Goal: Information Seeking & Learning: Learn about a topic

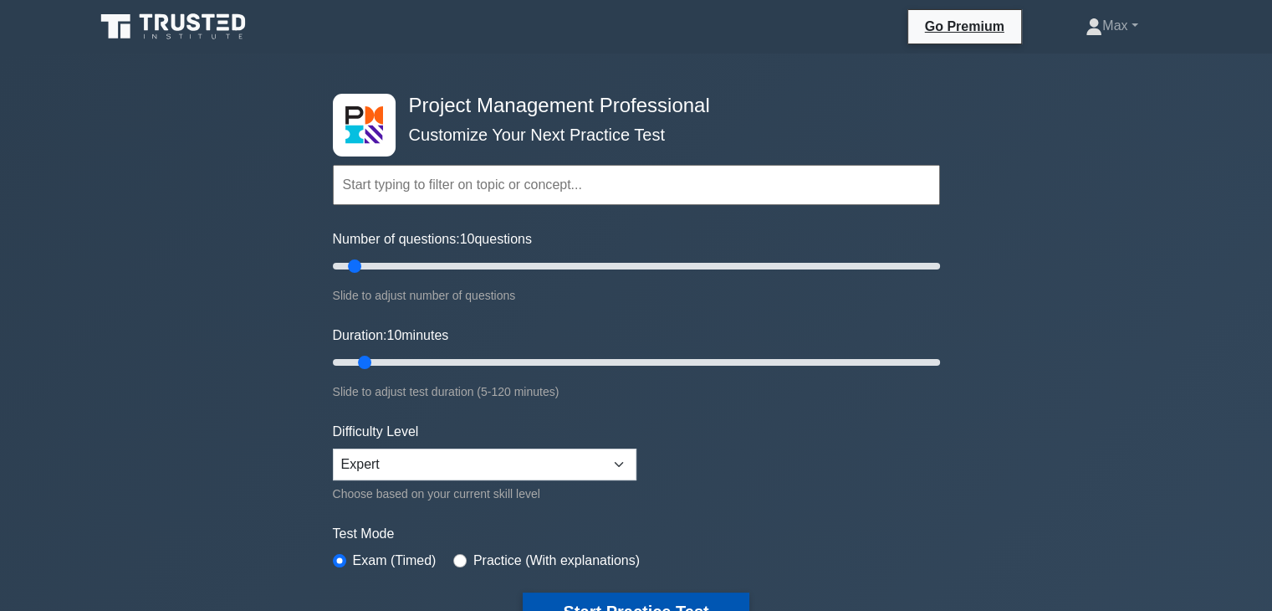
click at [647, 599] on button "Start Practice Test" at bounding box center [636, 611] width 226 height 38
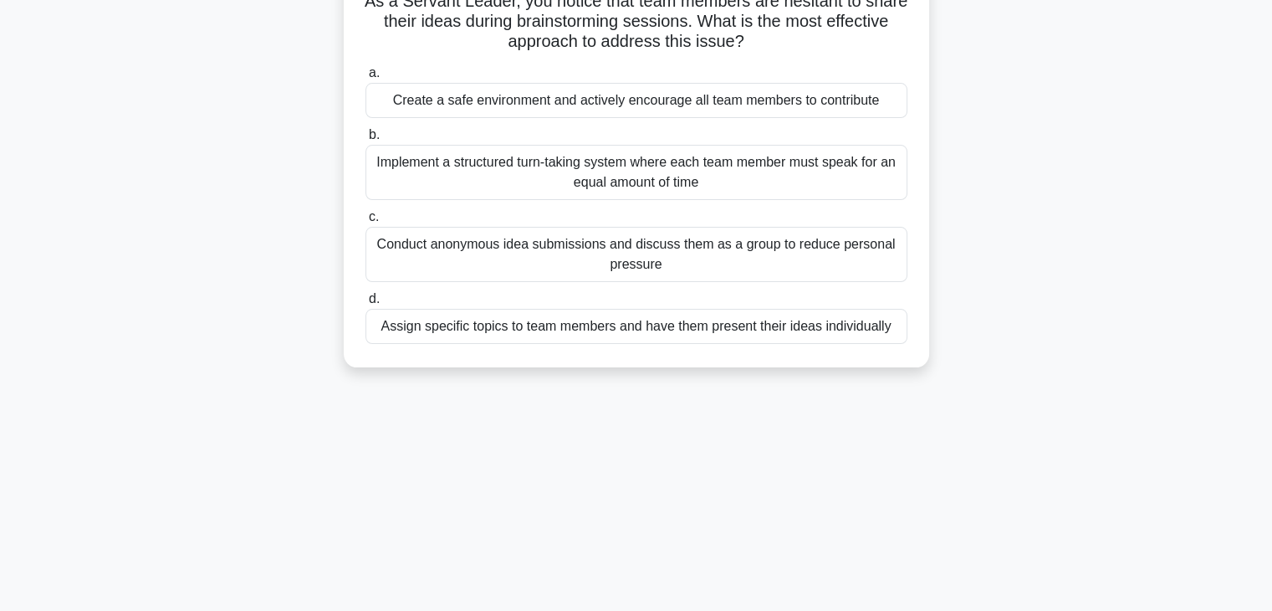
scroll to position [100, 0]
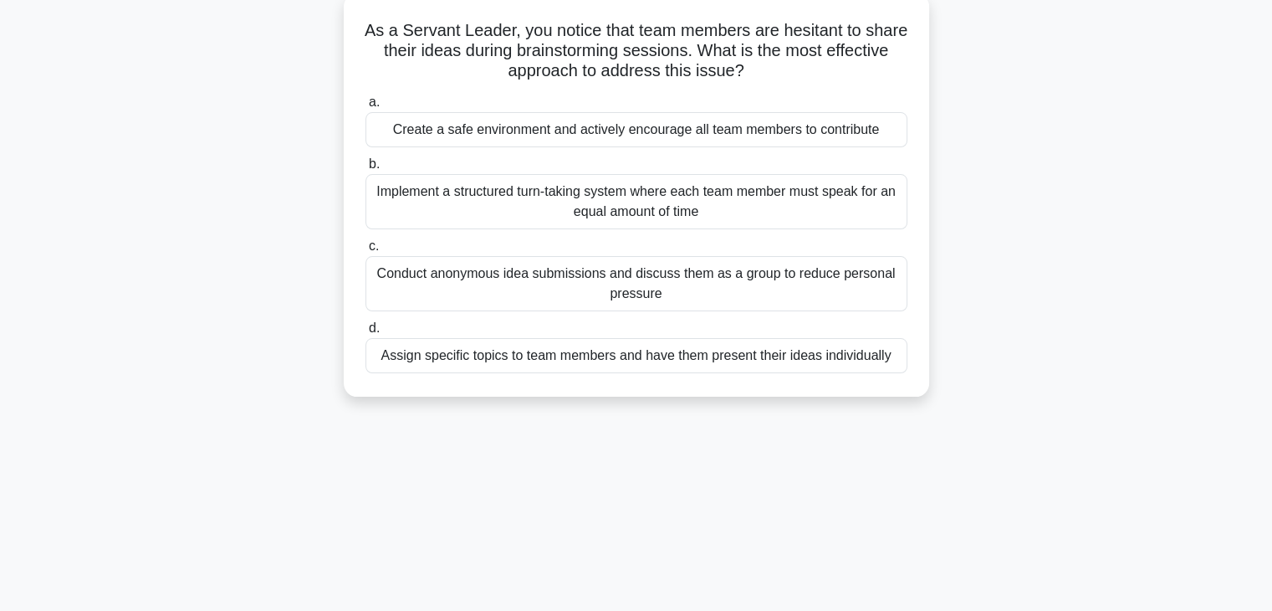
click at [606, 134] on div "Create a safe environment and actively encourage all team members to contribute" at bounding box center [636, 129] width 542 height 35
click at [365, 108] on input "a. Create a safe environment and actively encourage all team members to contrib…" at bounding box center [365, 102] width 0 height 11
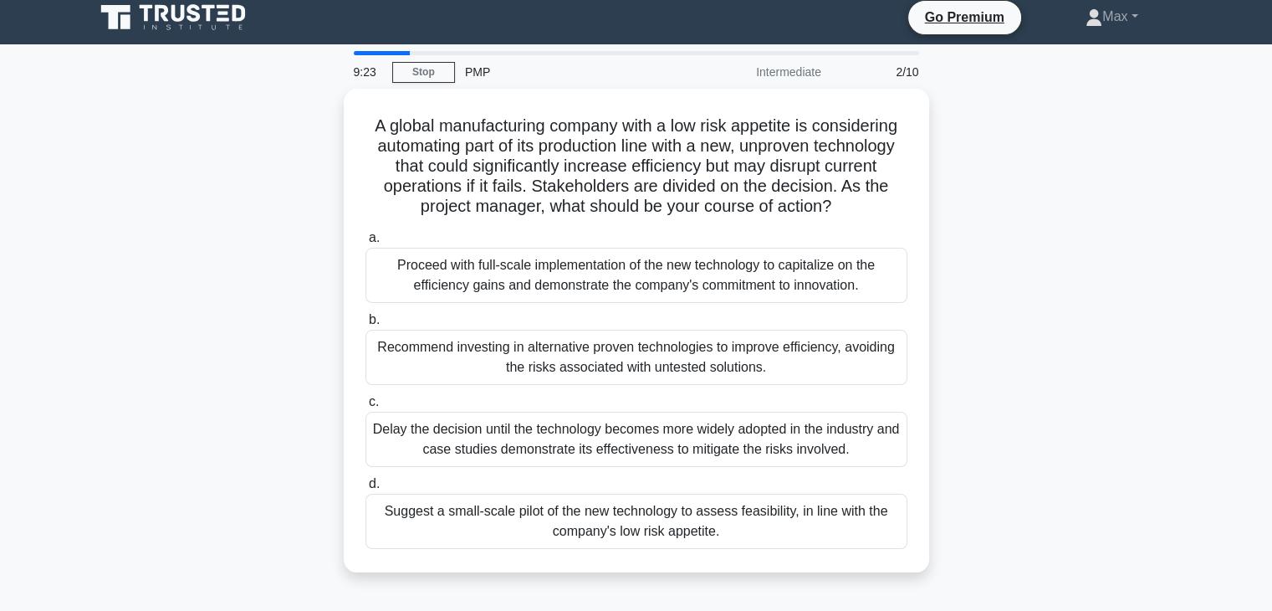
scroll to position [0, 0]
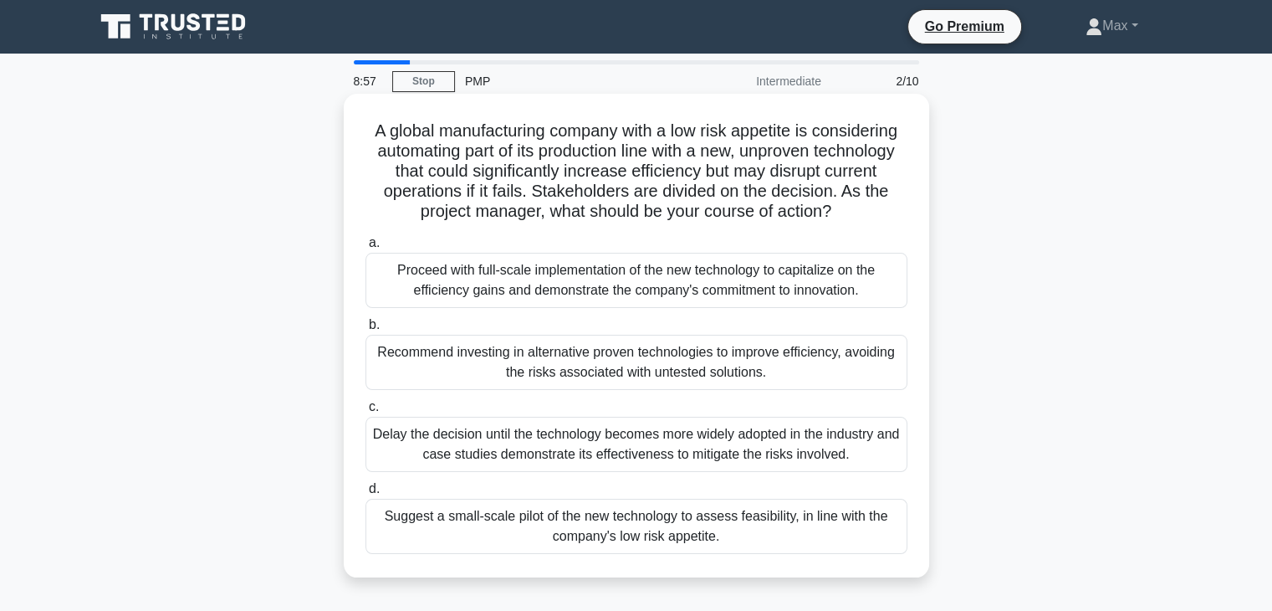
click at [638, 519] on div "Suggest a small-scale pilot of the new technology to assess feasibility, in lin…" at bounding box center [636, 525] width 542 height 55
click at [365, 494] on input "d. Suggest a small-scale pilot of the new technology to assess feasibility, in …" at bounding box center [365, 488] width 0 height 11
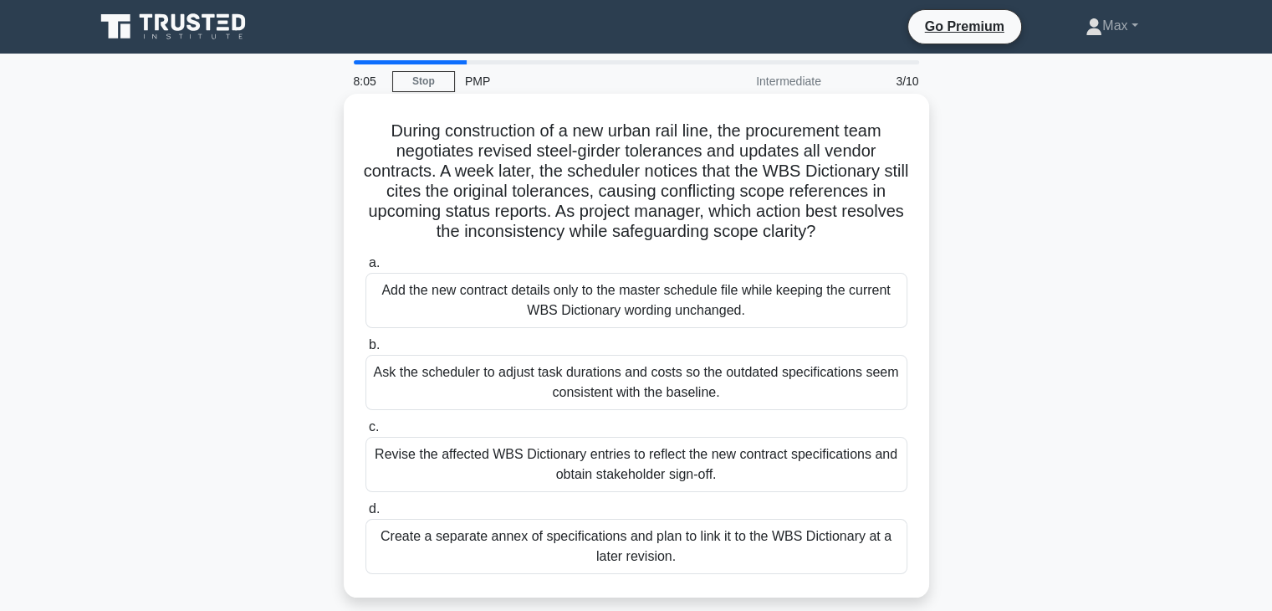
click at [671, 455] on div "Revise the affected WBS Dictionary entries to reflect the new contract specific…" at bounding box center [636, 464] width 542 height 55
click at [365, 432] on input "c. Revise the affected WBS Dictionary entries to reflect the new contract speci…" at bounding box center [365, 427] width 0 height 11
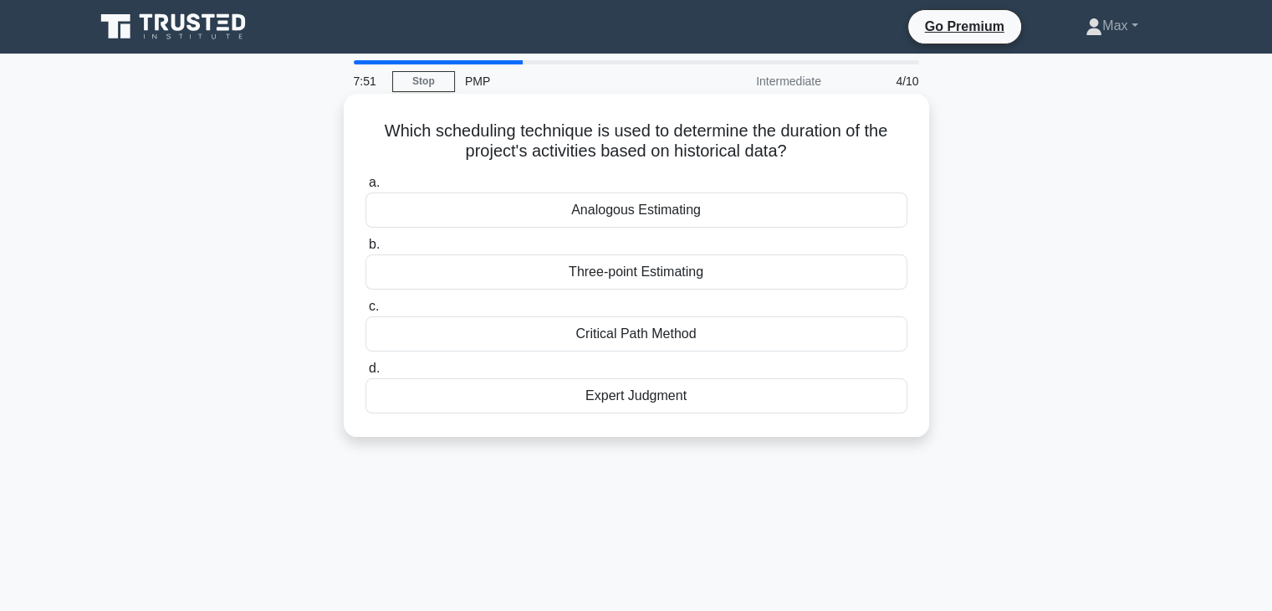
click at [636, 209] on div "Analogous Estimating" at bounding box center [636, 209] width 542 height 35
click at [365, 188] on input "a. Analogous Estimating" at bounding box center [365, 182] width 0 height 11
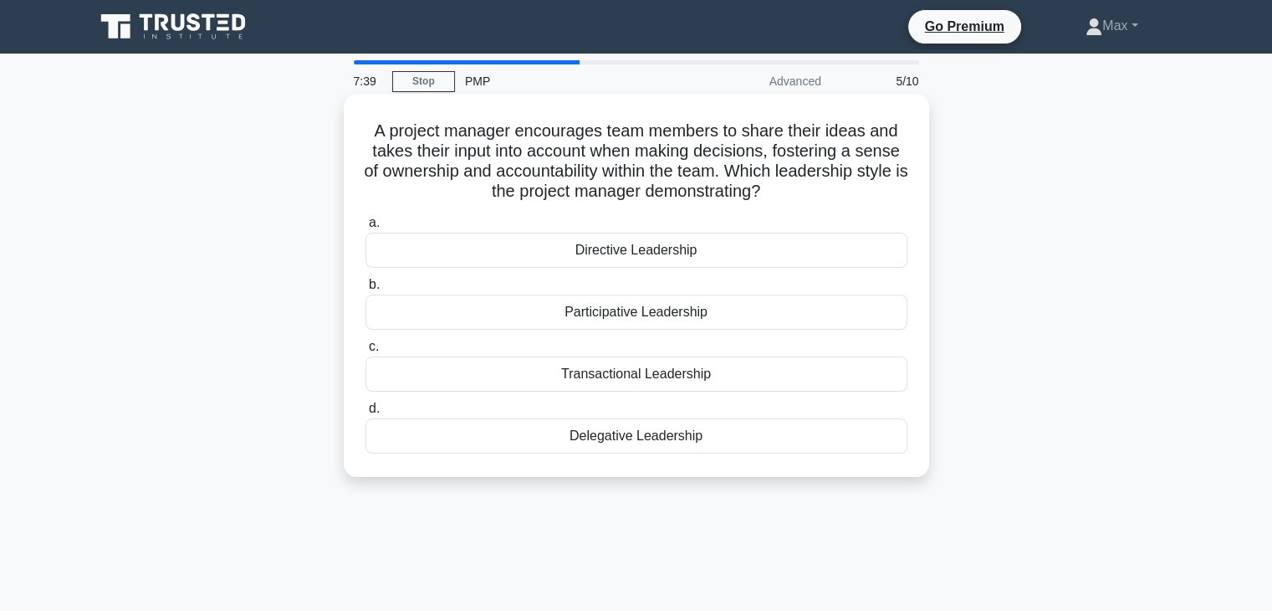
click at [632, 314] on div "Participative Leadership" at bounding box center [636, 311] width 542 height 35
click at [365, 290] on input "b. Participative Leadership" at bounding box center [365, 284] width 0 height 11
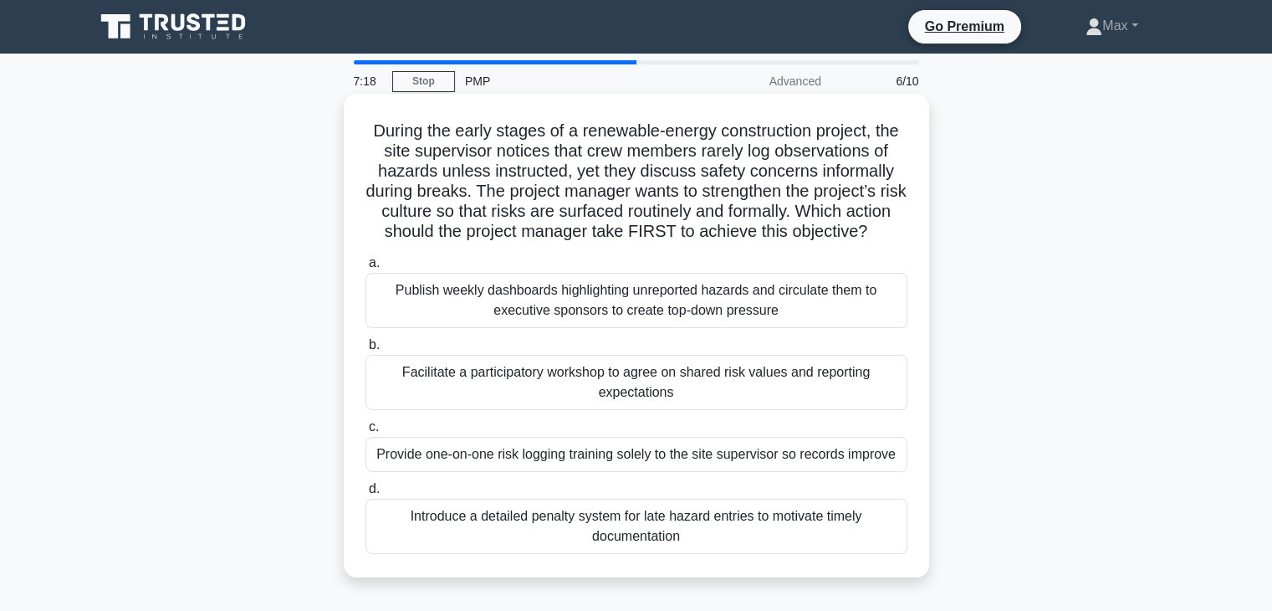
click at [605, 402] on div "Facilitate a participatory workshop to agree on shared risk values and reportin…" at bounding box center [636, 382] width 542 height 55
click at [365, 350] on input "b. Facilitate a participatory workshop to agree on shared risk values and repor…" at bounding box center [365, 345] width 0 height 11
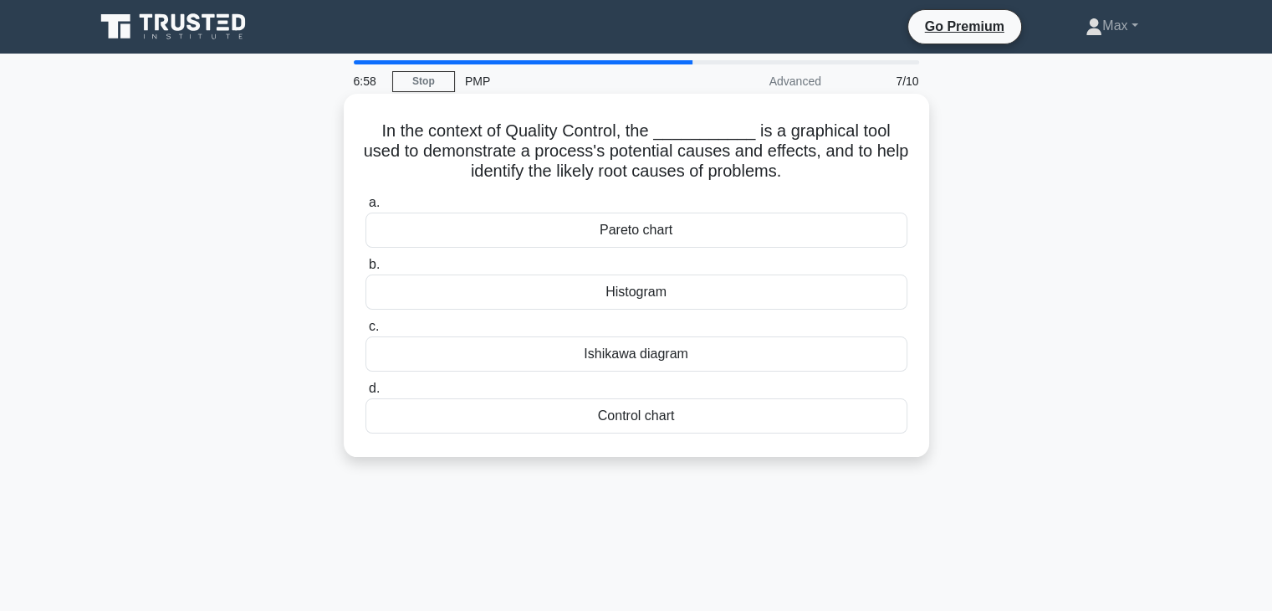
click at [622, 423] on div "Control chart" at bounding box center [636, 415] width 542 height 35
click at [365, 394] on input "d. Control chart" at bounding box center [365, 388] width 0 height 11
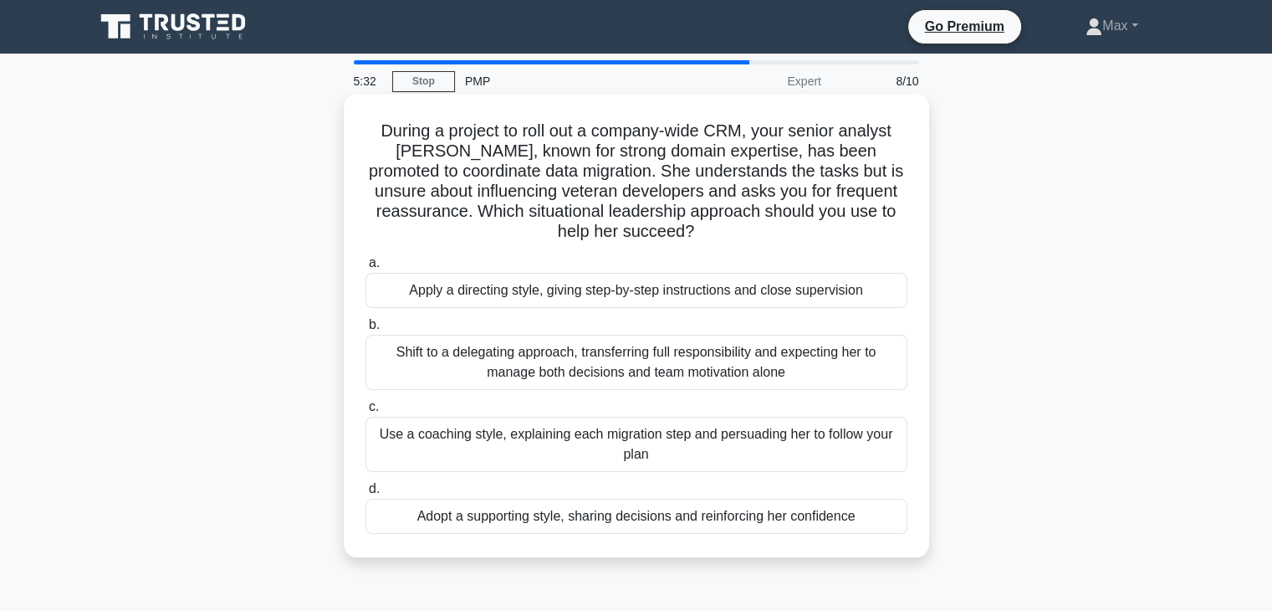
click at [615, 443] on div "Use a coaching style, explaining each migration step and persuading her to foll…" at bounding box center [636, 444] width 542 height 55
click at [365, 412] on input "c. Use a coaching style, explaining each migration step and persuading her to f…" at bounding box center [365, 406] width 0 height 11
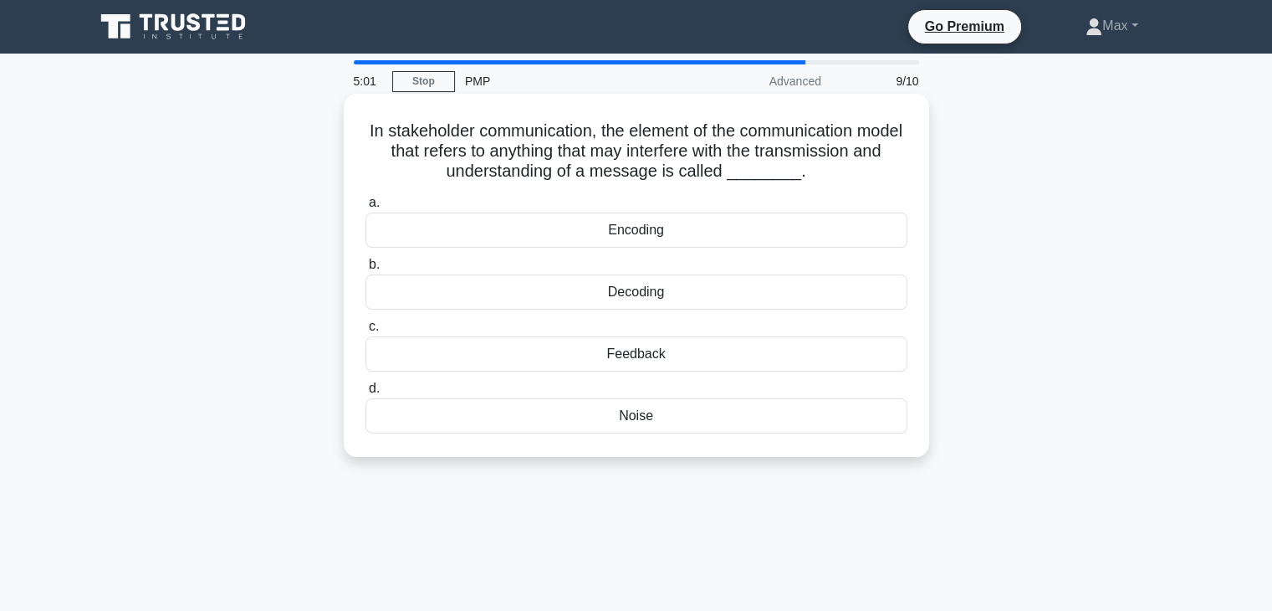
click at [638, 421] on div "Noise" at bounding box center [636, 415] width 542 height 35
click at [365, 394] on input "d. Noise" at bounding box center [365, 388] width 0 height 11
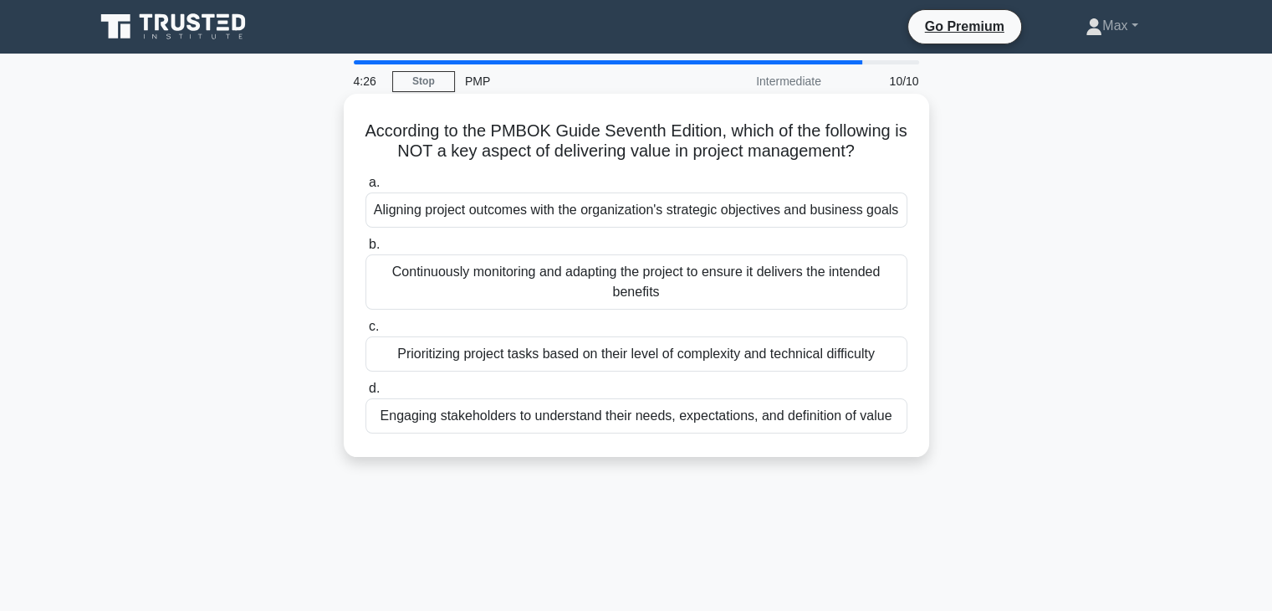
click at [626, 359] on div "Prioritizing project tasks based on their level of complexity and technical dif…" at bounding box center [636, 353] width 542 height 35
click at [365, 332] on input "c. Prioritizing project tasks based on their level of complexity and technical …" at bounding box center [365, 326] width 0 height 11
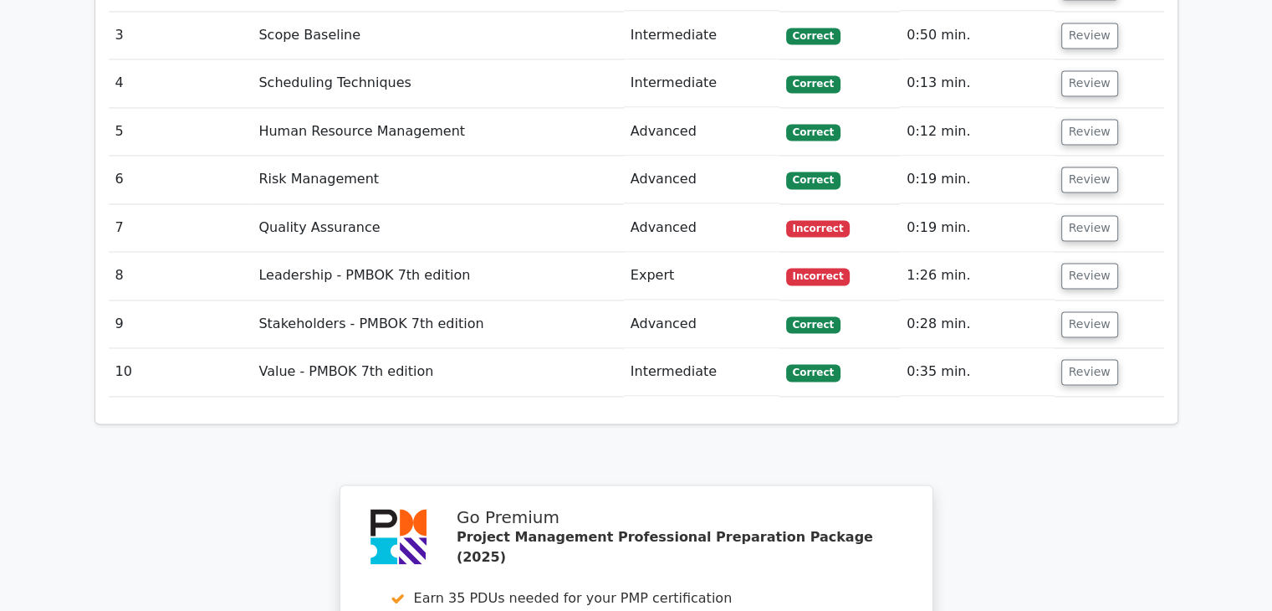
scroll to position [2777, 0]
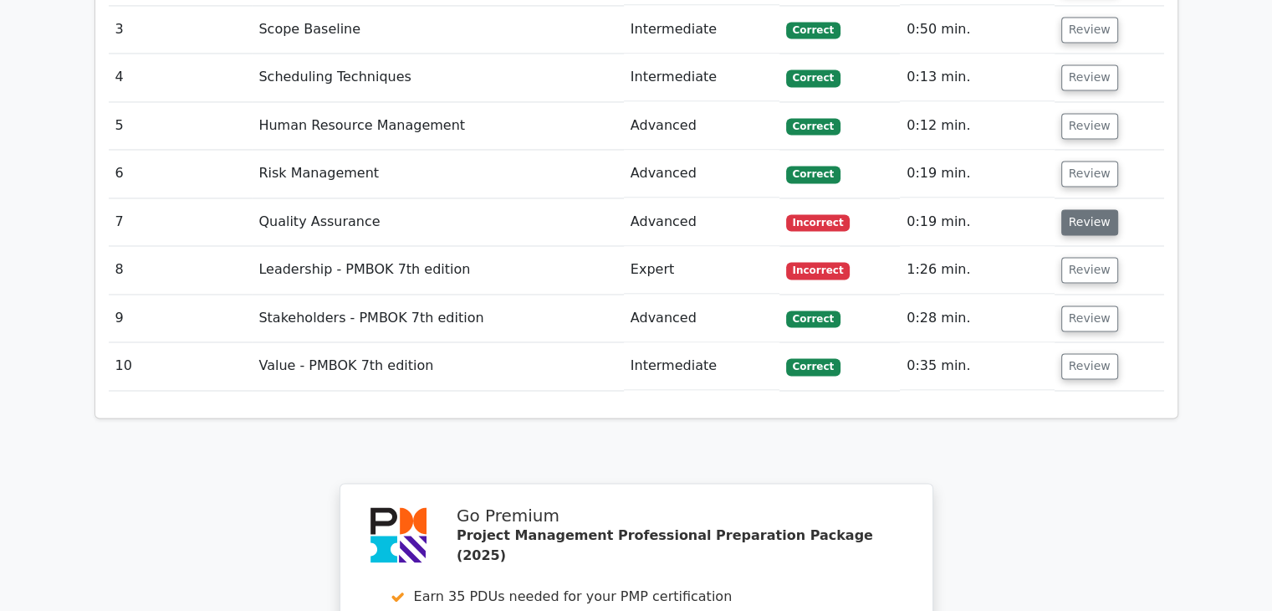
click at [1086, 209] on button "Review" at bounding box center [1089, 222] width 57 height 26
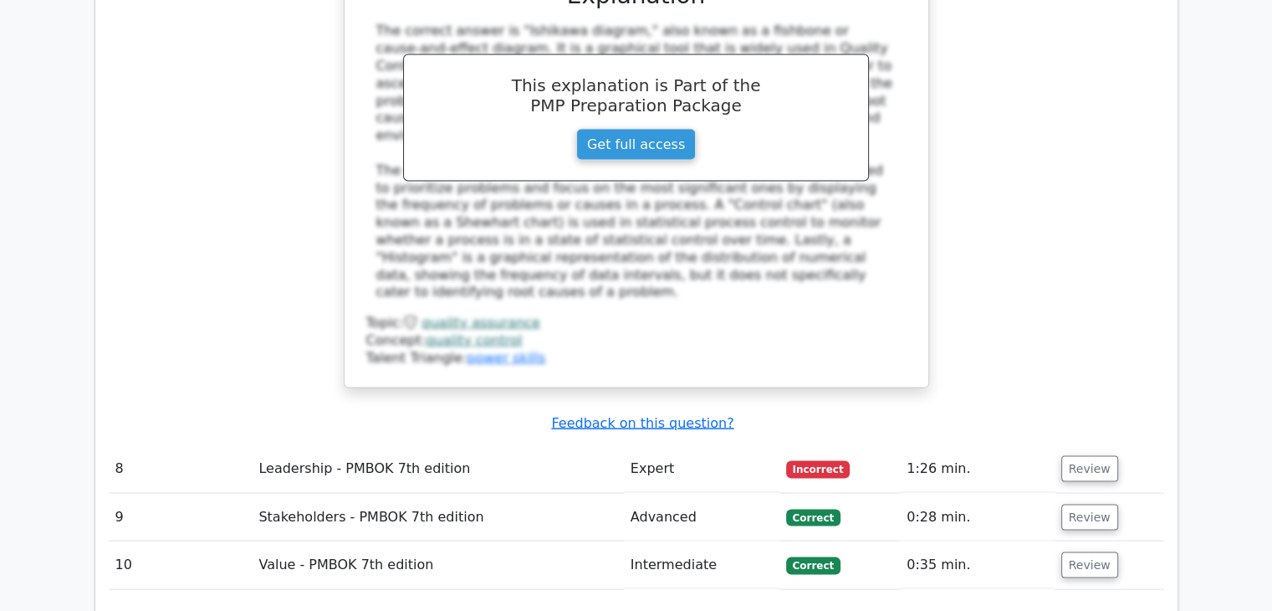
scroll to position [3446, 0]
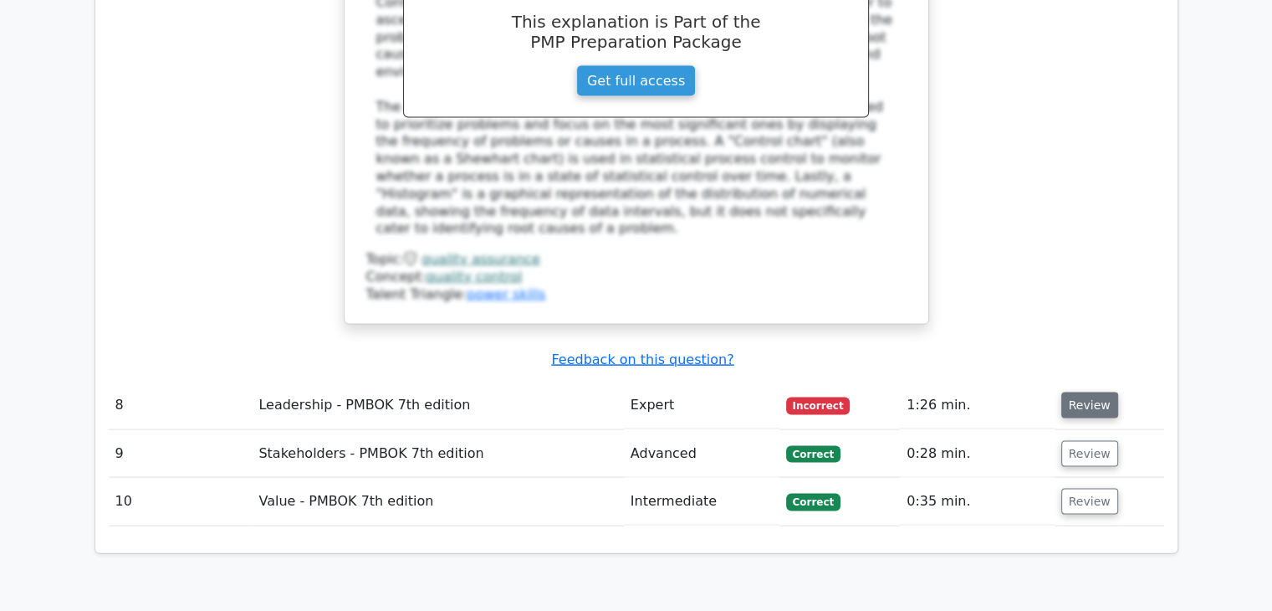
click at [1082, 392] on button "Review" at bounding box center [1089, 405] width 57 height 26
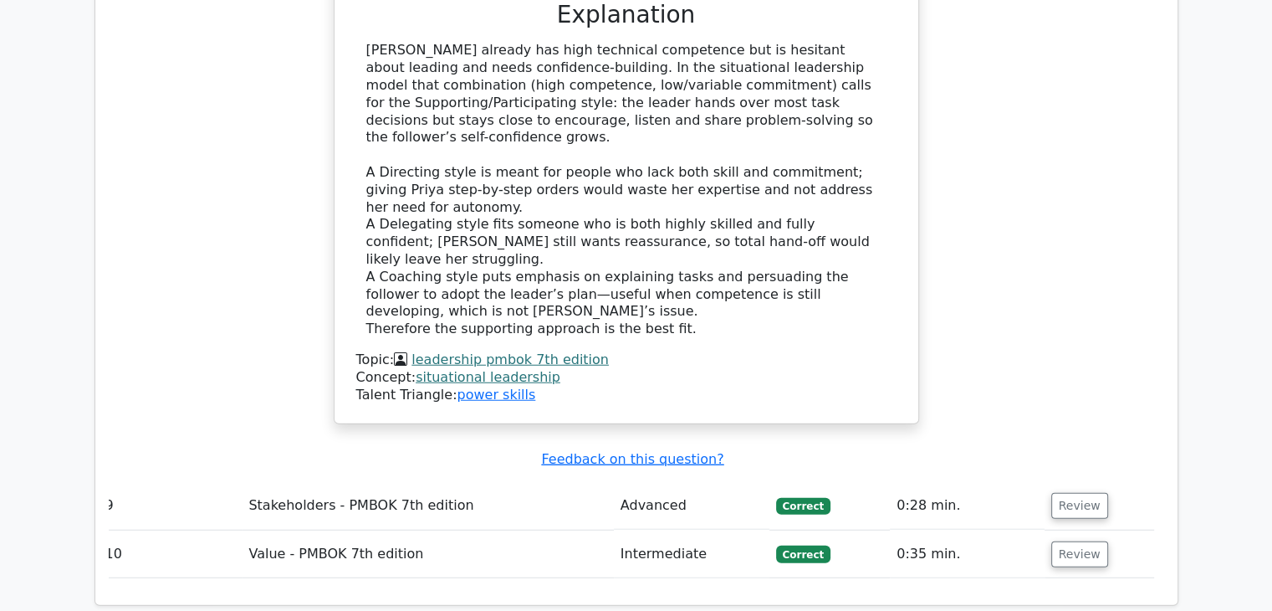
scroll to position [4383, 0]
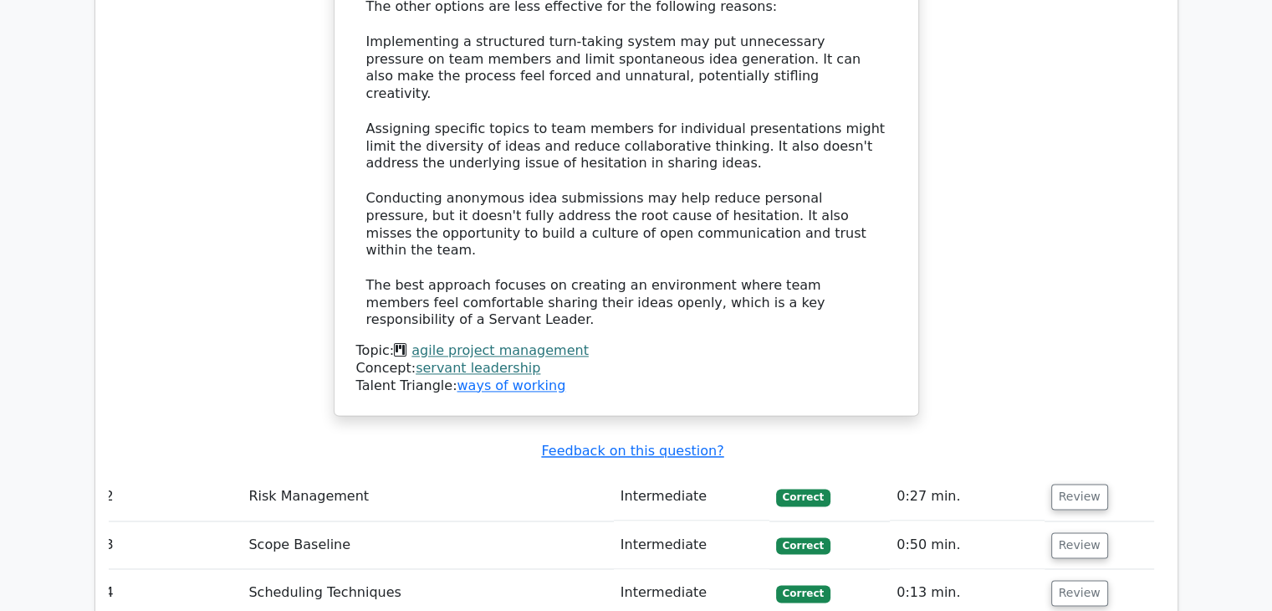
scroll to position [0, 10]
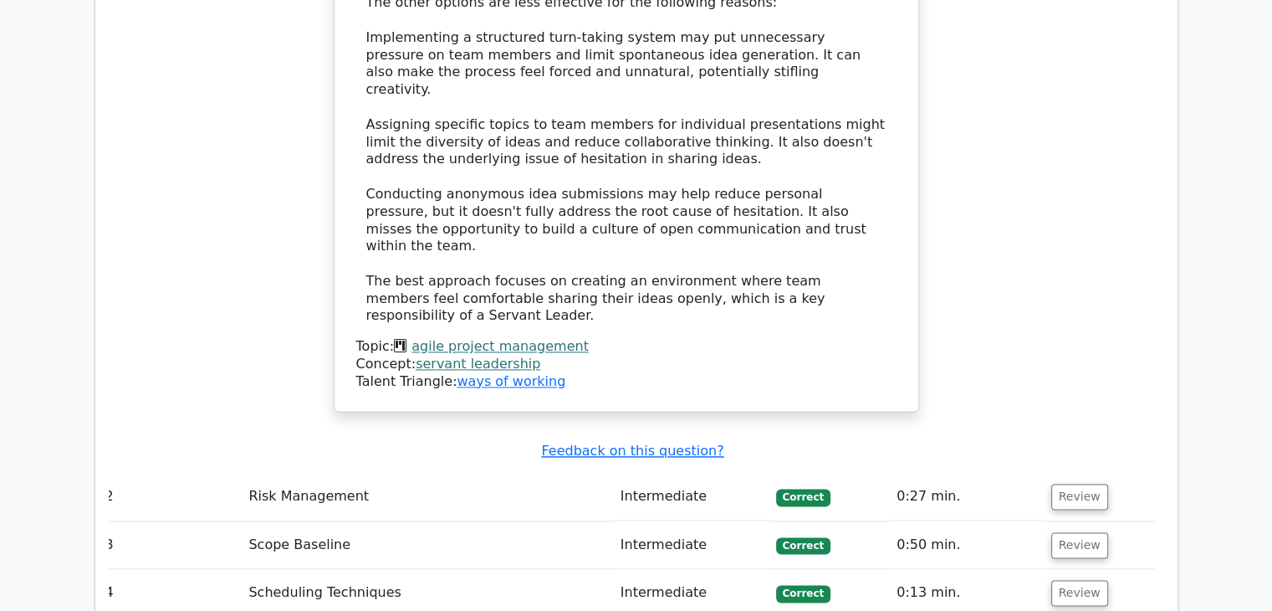
click at [531, 135] on div "The most effective approach for a Servant Leader to address team members' hesit…" at bounding box center [626, 46] width 520 height 557
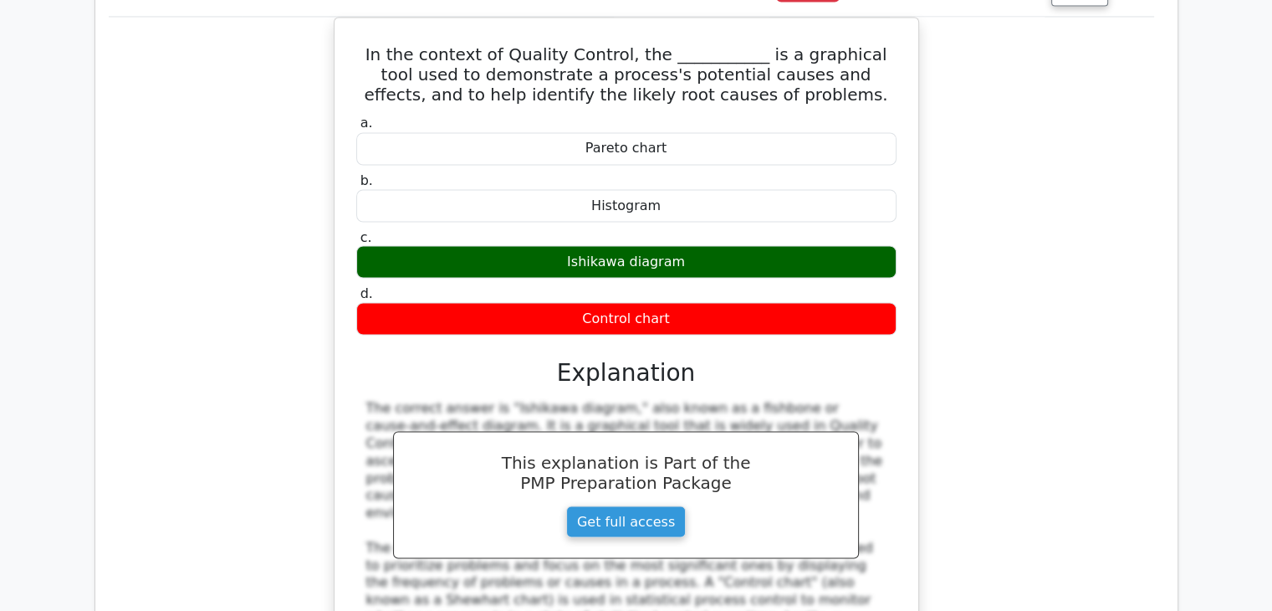
scroll to position [3198, 0]
